Goal: Task Accomplishment & Management: Manage account settings

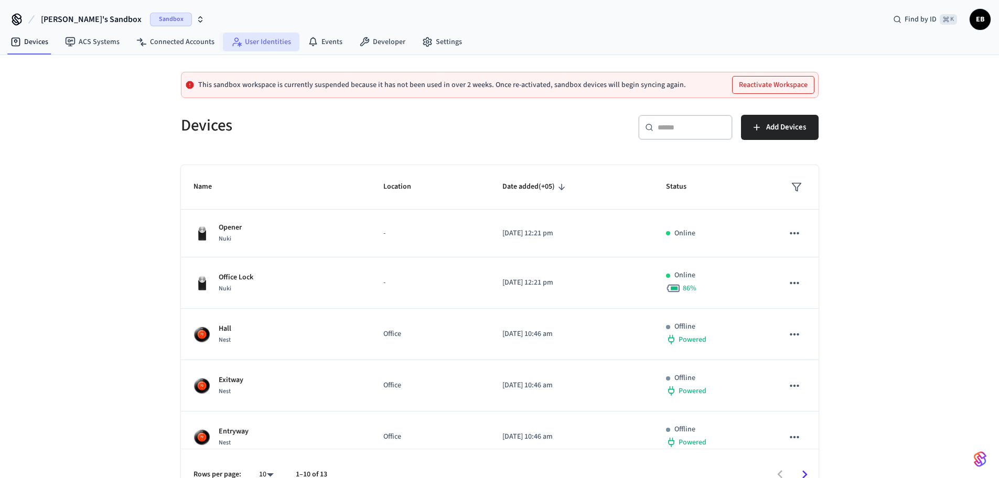
click at [255, 45] on link "User Identities" at bounding box center [261, 42] width 77 height 19
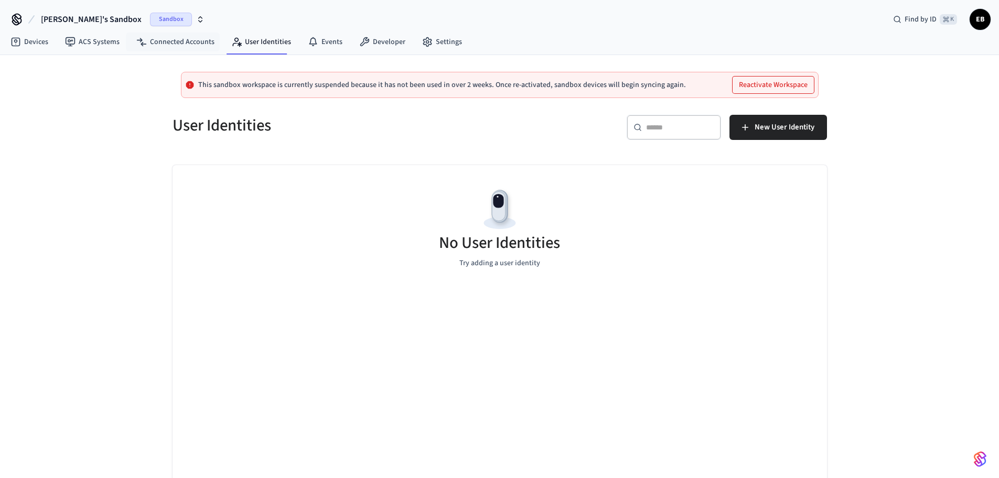
click at [150, 18] on span "Sandbox" at bounding box center [171, 20] width 42 height 14
click at [144, 87] on span "Production" at bounding box center [149, 88] width 42 height 14
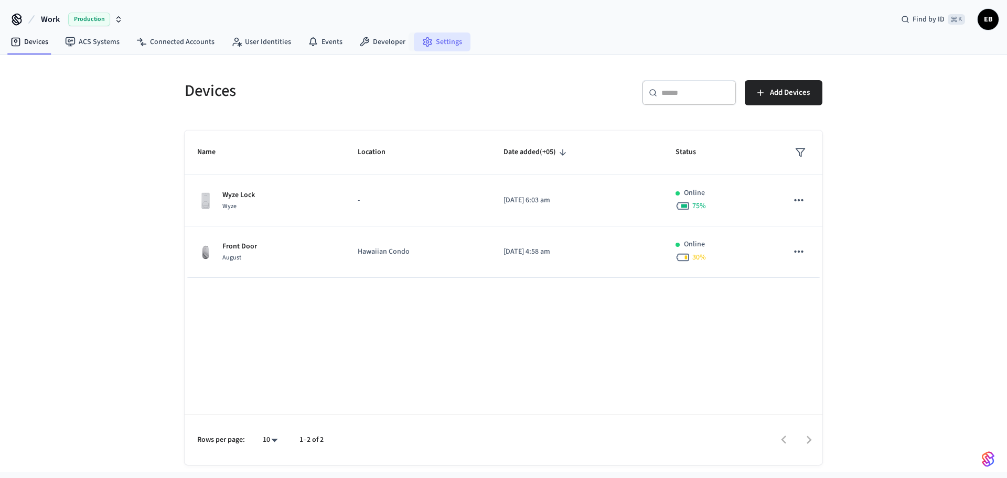
click at [425, 38] on icon at bounding box center [427, 42] width 10 height 10
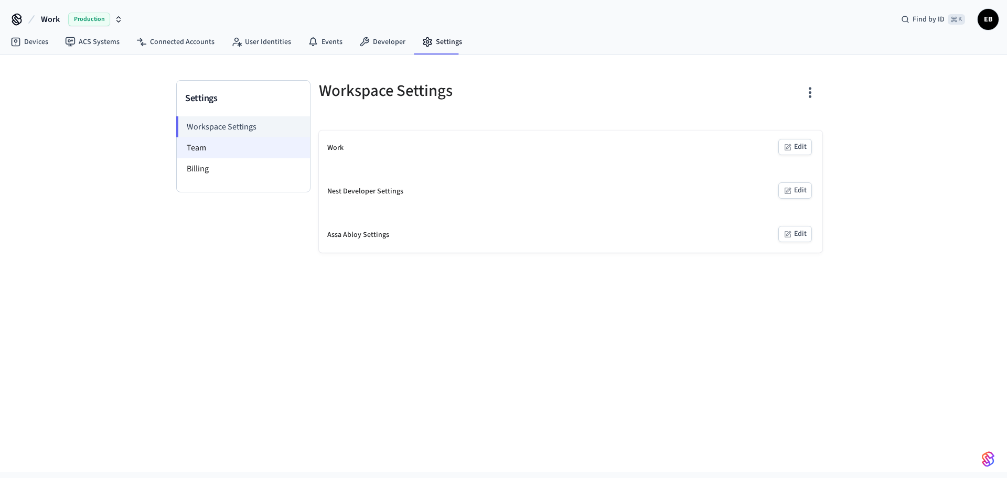
click at [262, 148] on li "Team" at bounding box center [243, 147] width 133 height 21
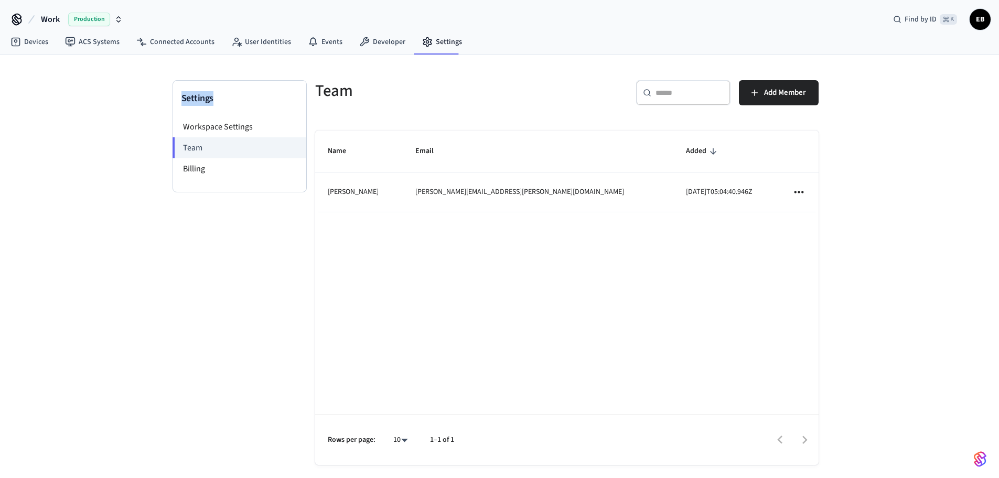
drag, startPoint x: 212, startPoint y: 94, endPoint x: 183, endPoint y: 94, distance: 28.9
click at [183, 94] on h3 "Settings" at bounding box center [239, 98] width 116 height 15
copy h3 "Settings"
drag, startPoint x: 350, startPoint y: 98, endPoint x: 316, endPoint y: 95, distance: 33.7
click at [316, 95] on h5 "Team" at bounding box center [437, 91] width 245 height 22
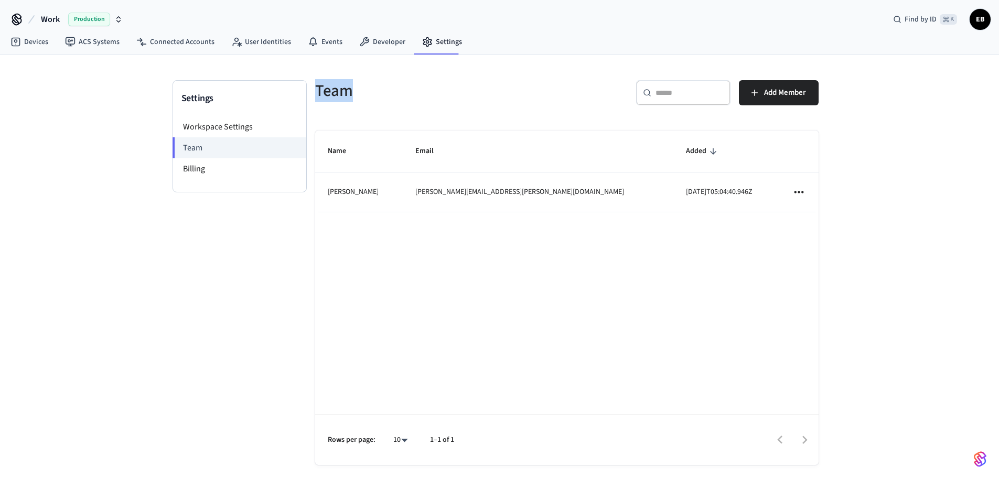
copy h5 "Team"
click at [789, 93] on span "Add Member" at bounding box center [785, 93] width 42 height 14
click at [240, 234] on div "Settings Workspace Settings Team Billing" at bounding box center [240, 283] width 134 height 406
